Goal: Task Accomplishment & Management: Manage account settings

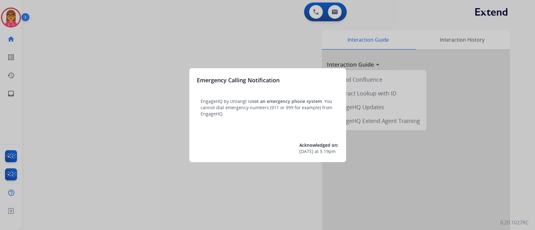
click at [376, 147] on div at bounding box center [267, 115] width 535 height 230
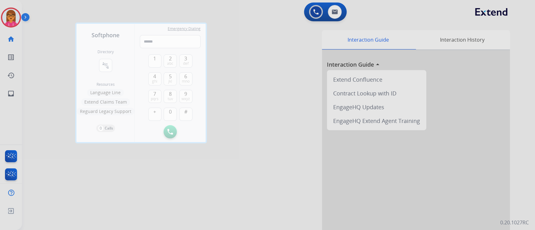
click at [289, 55] on div at bounding box center [267, 115] width 535 height 230
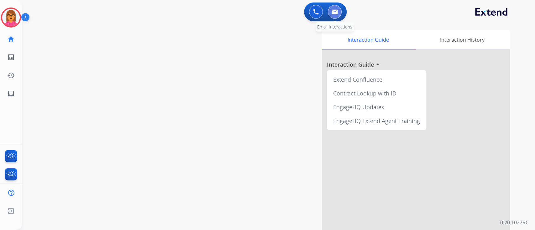
click at [334, 5] on button at bounding box center [335, 12] width 14 height 14
select select "**********"
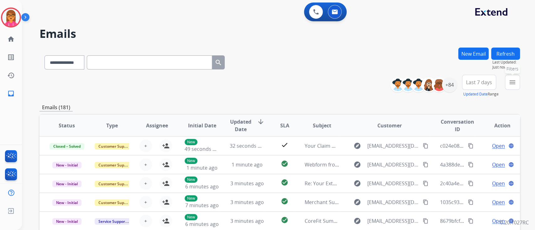
click at [509, 83] on mat-icon "menu" at bounding box center [513, 83] width 8 height 8
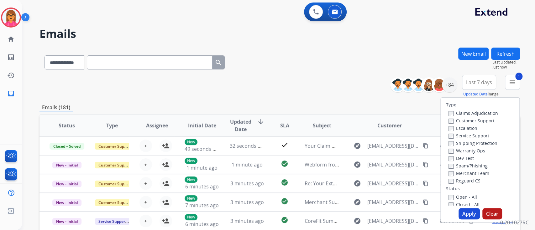
click at [461, 212] on button "Apply" at bounding box center [468, 213] width 21 height 11
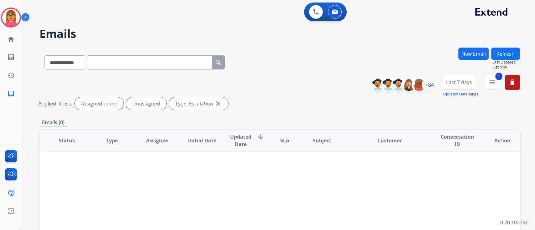
click at [216, 106] on mat-icon "close" at bounding box center [218, 104] width 8 height 8
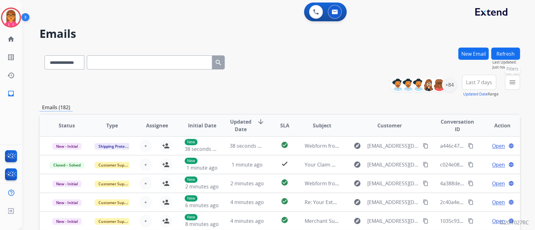
click at [511, 85] on mat-icon "menu" at bounding box center [513, 83] width 8 height 8
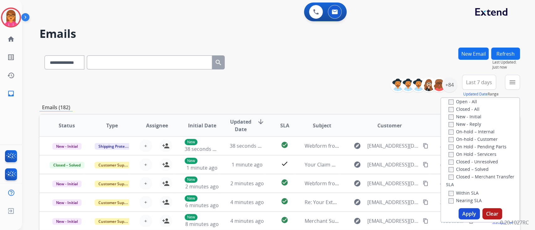
scroll to position [125, 0]
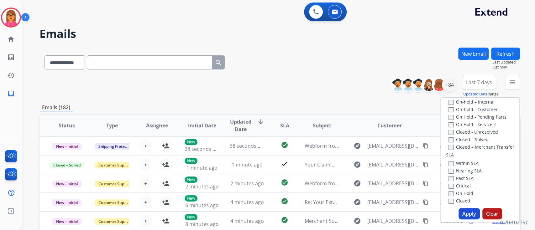
drag, startPoint x: 11, startPoint y: 16, endPoint x: 33, endPoint y: 20, distance: 22.0
click at [11, 16] on img at bounding box center [11, 18] width 18 height 18
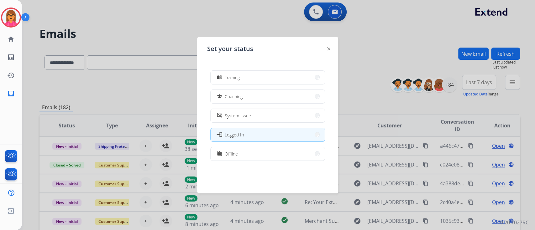
scroll to position [99, 0]
click at [254, 155] on button "work_off Offline" at bounding box center [268, 153] width 114 height 13
